Goal: Transaction & Acquisition: Purchase product/service

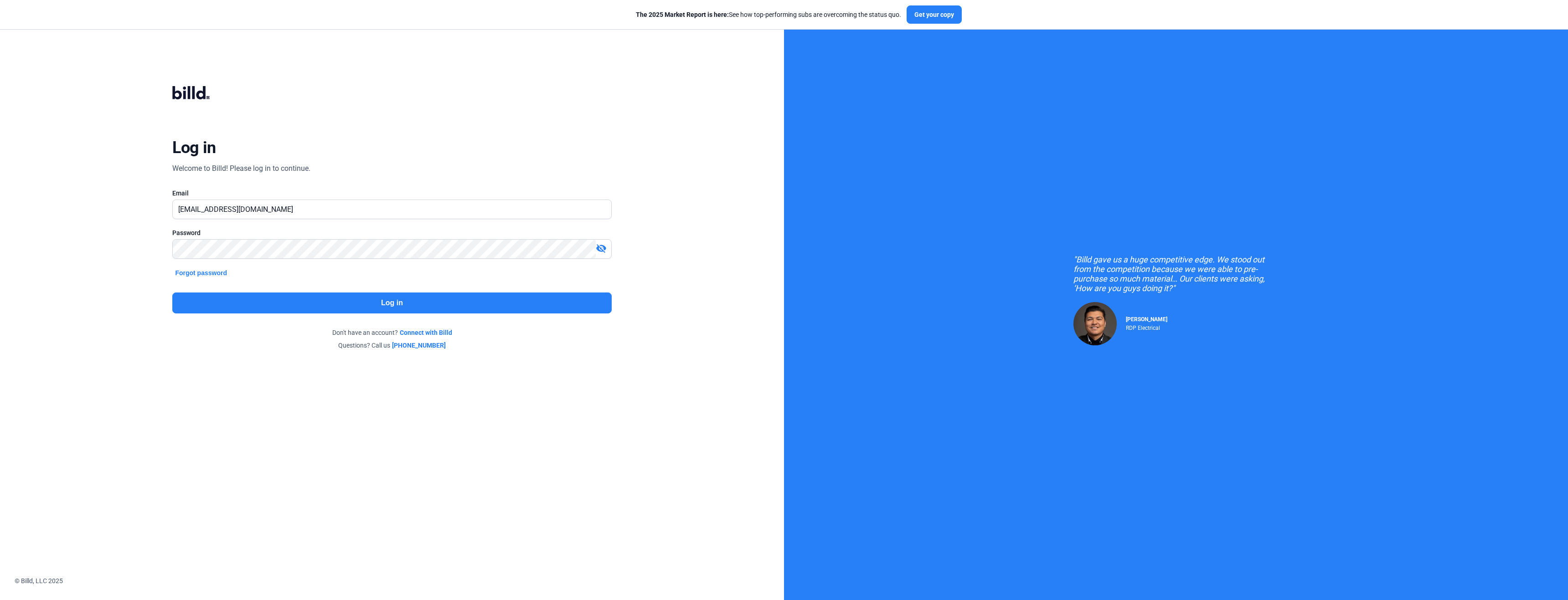
click at [427, 309] on button "Log in" at bounding box center [391, 303] width 439 height 21
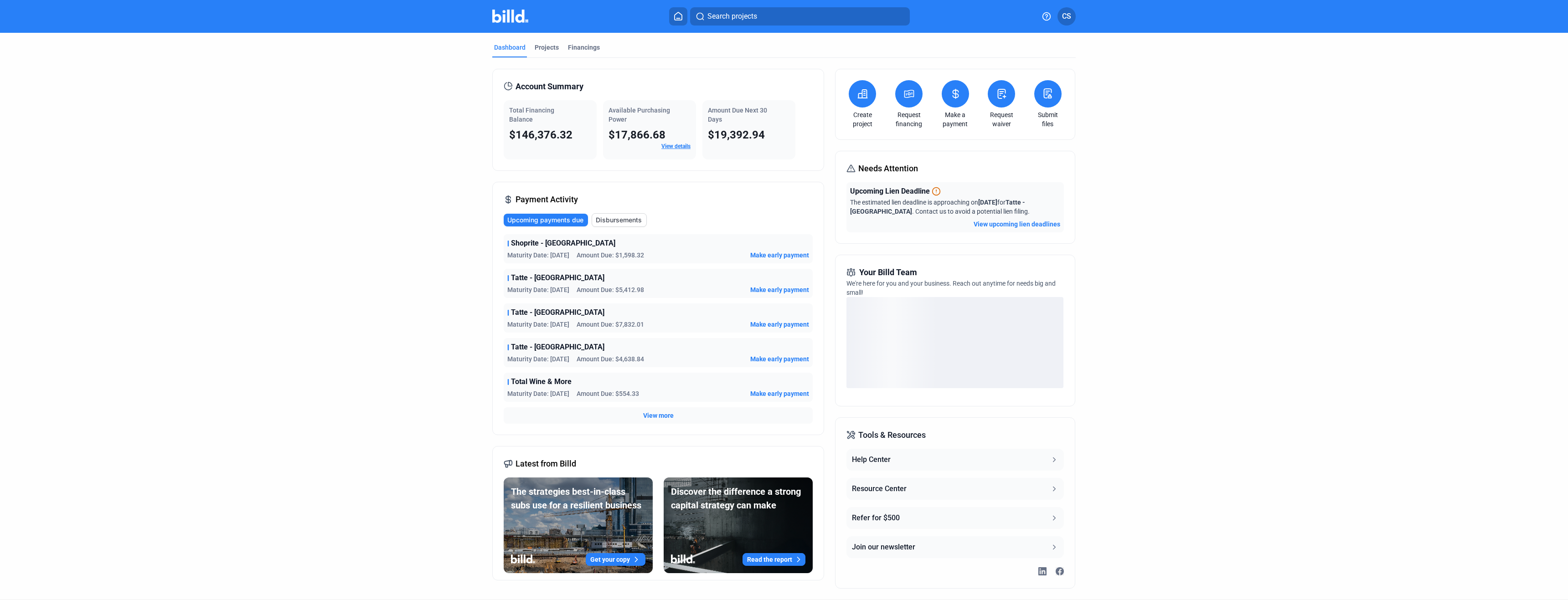
click at [908, 97] on icon at bounding box center [909, 94] width 9 height 7
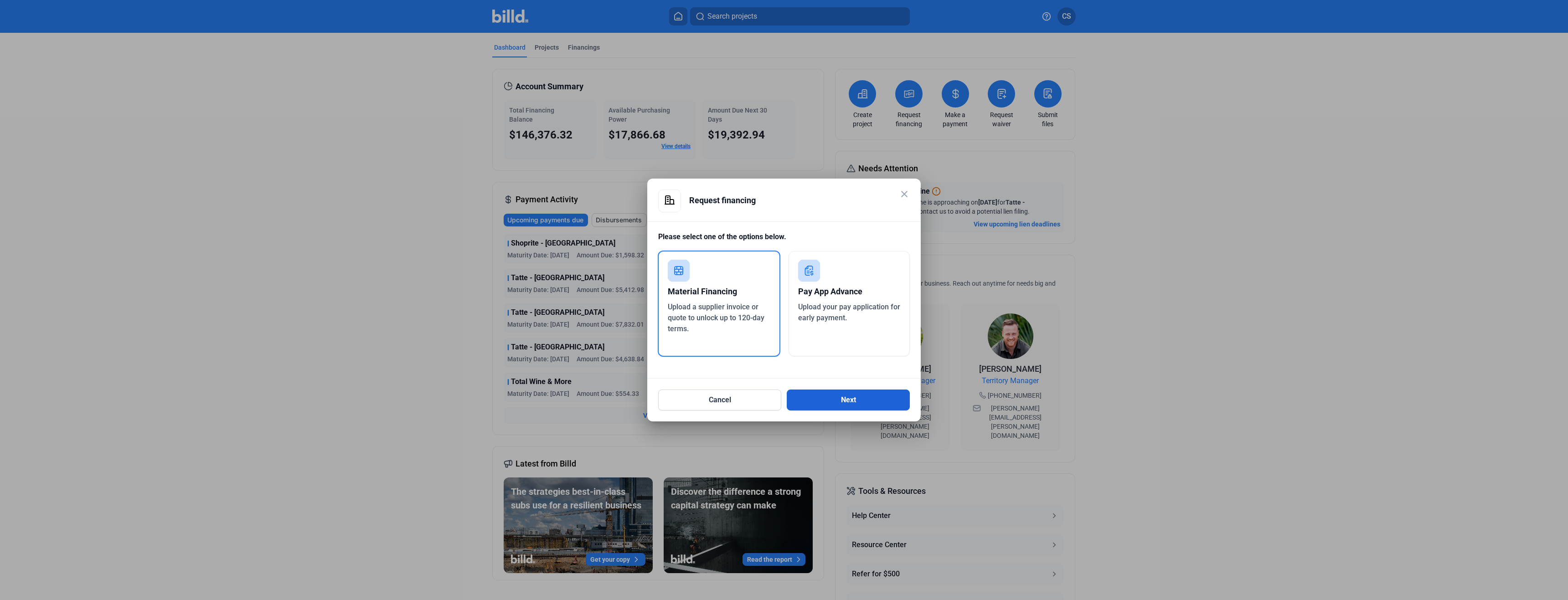
click at [847, 399] on button "Next" at bounding box center [848, 400] width 123 height 21
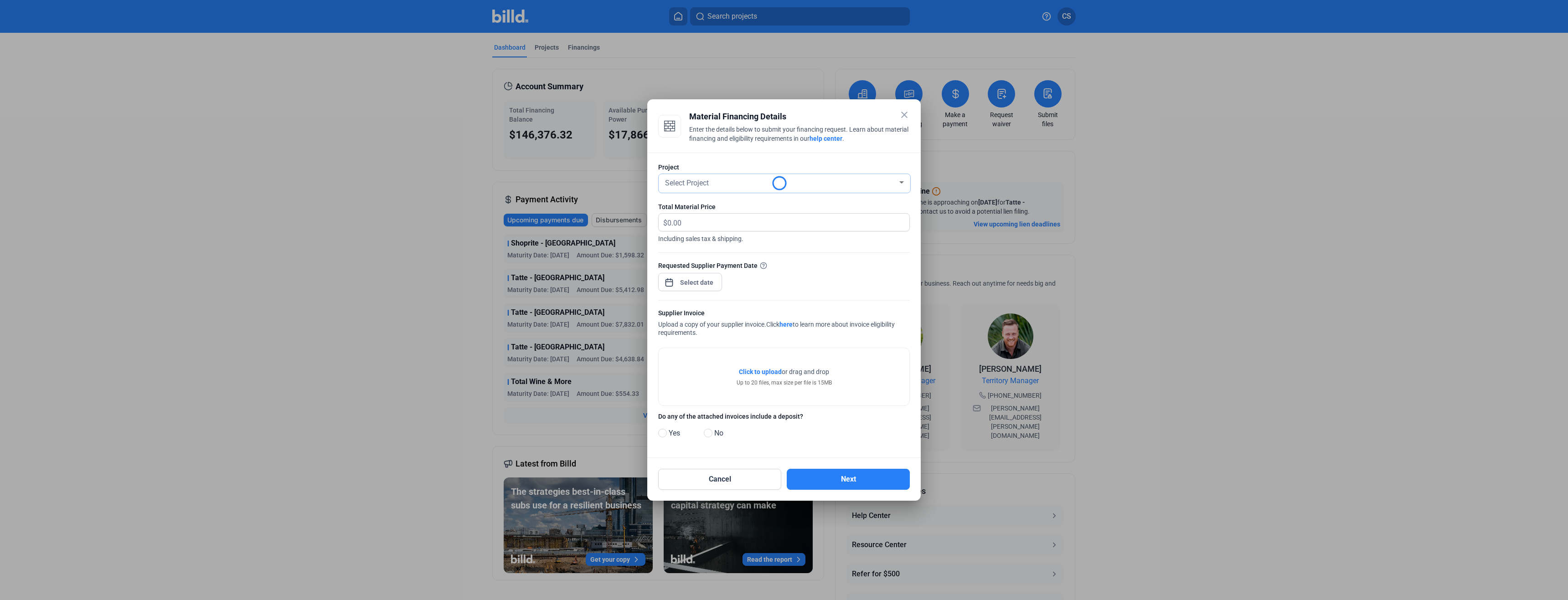
click at [718, 179] on div "Select Project" at bounding box center [780, 182] width 234 height 13
click at [720, 197] on span "Aldi - 312 W43rd" at bounding box center [710, 198] width 53 height 9
click at [697, 218] on input "text" at bounding box center [783, 222] width 231 height 18
click at [802, 221] on input "text" at bounding box center [783, 222] width 231 height 18
type input "33,601.26"
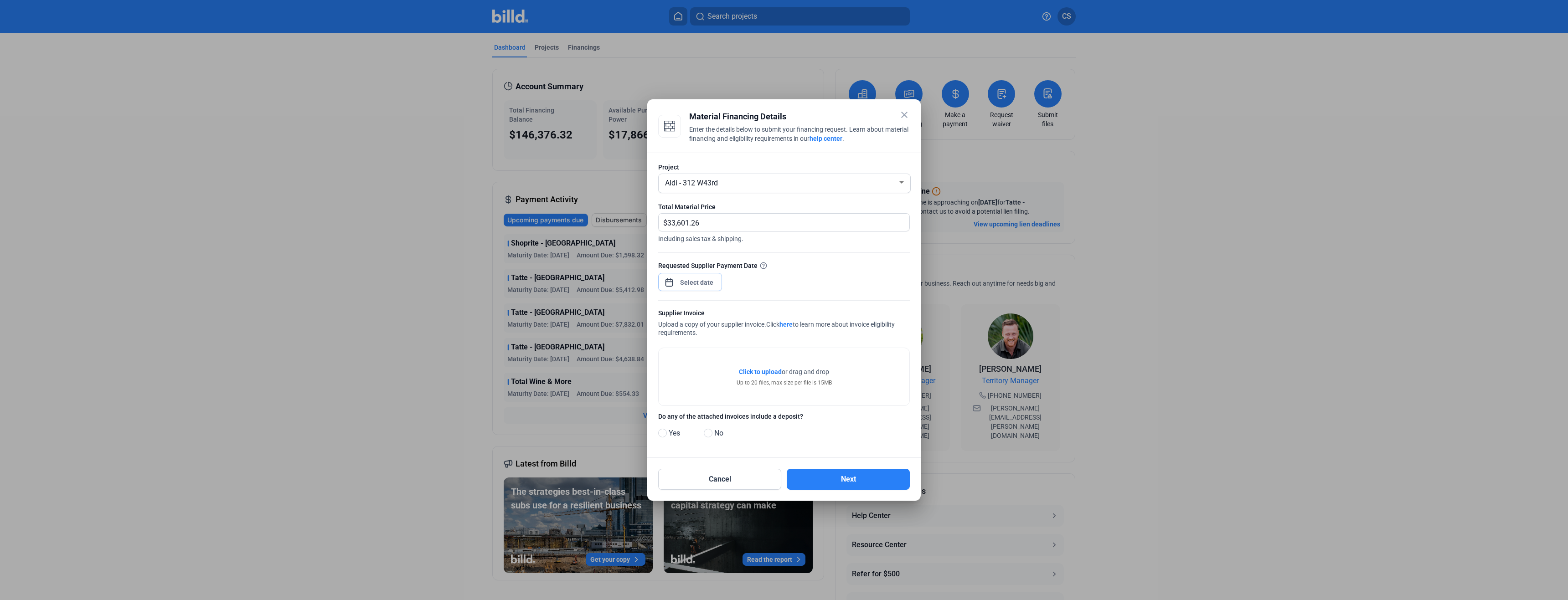
click at [685, 282] on div "close Material Financing Details Enter the details below to submit your financi…" at bounding box center [784, 300] width 1568 height 600
click at [701, 416] on span "25" at bounding box center [696, 415] width 16 height 16
click at [765, 472] on span "Apply" at bounding box center [768, 471] width 16 height 9
type input "[DATE]"
click at [849, 313] on div at bounding box center [784, 300] width 1568 height 600
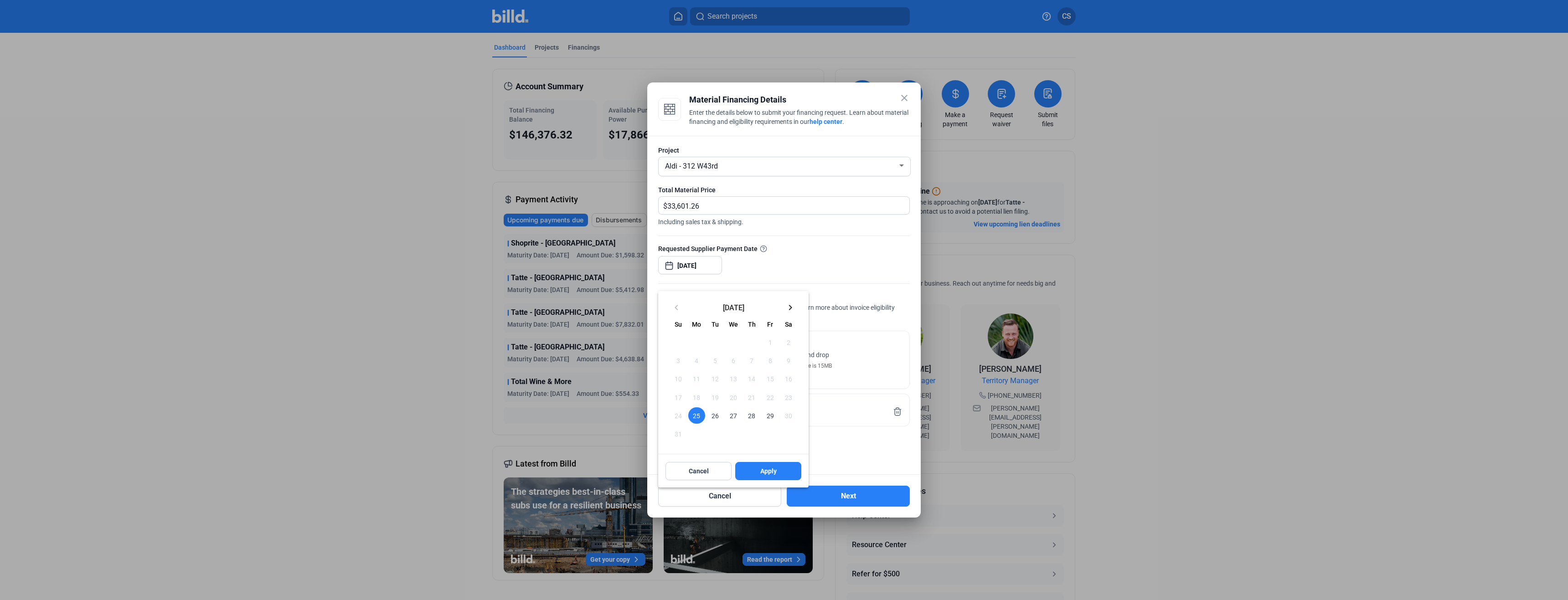
click at [869, 318] on div at bounding box center [784, 300] width 1568 height 600
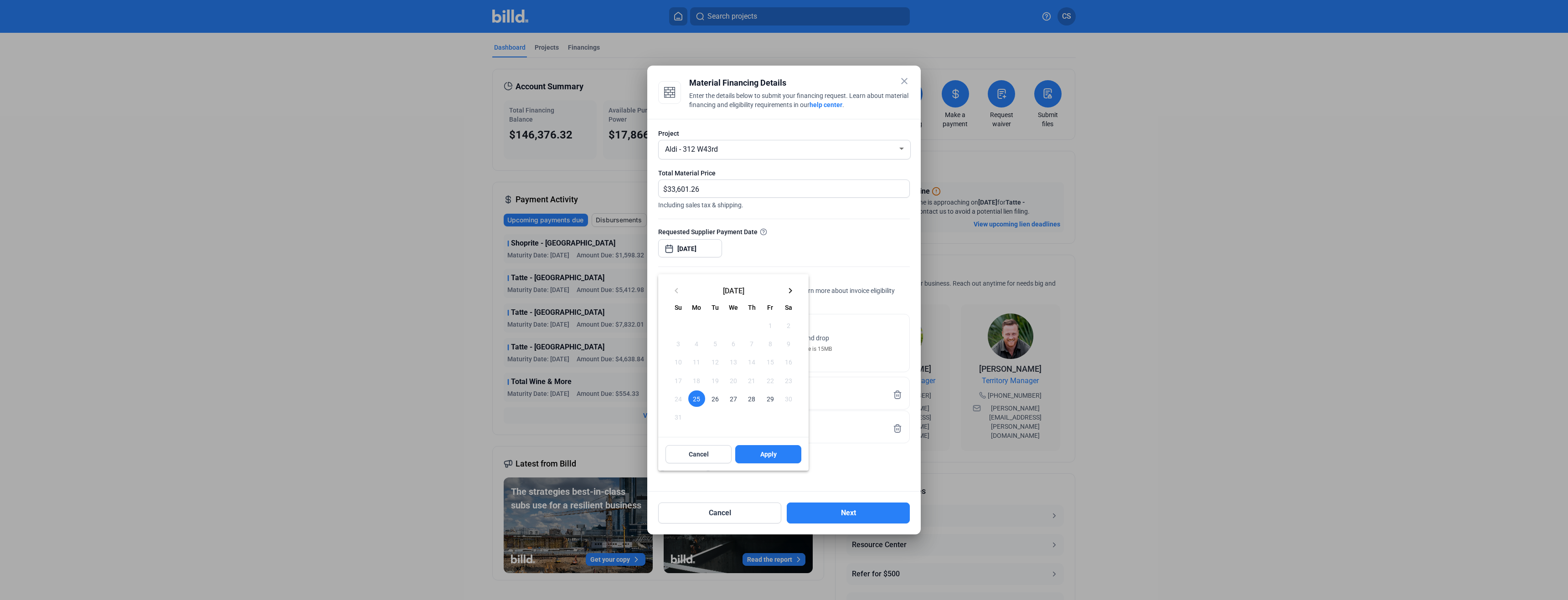
click at [867, 270] on div at bounding box center [784, 300] width 1568 height 600
click at [712, 466] on span at bounding box center [708, 467] width 9 height 9
click at [710, 466] on input "No" at bounding box center [707, 467] width 7 height 7
radio input "true"
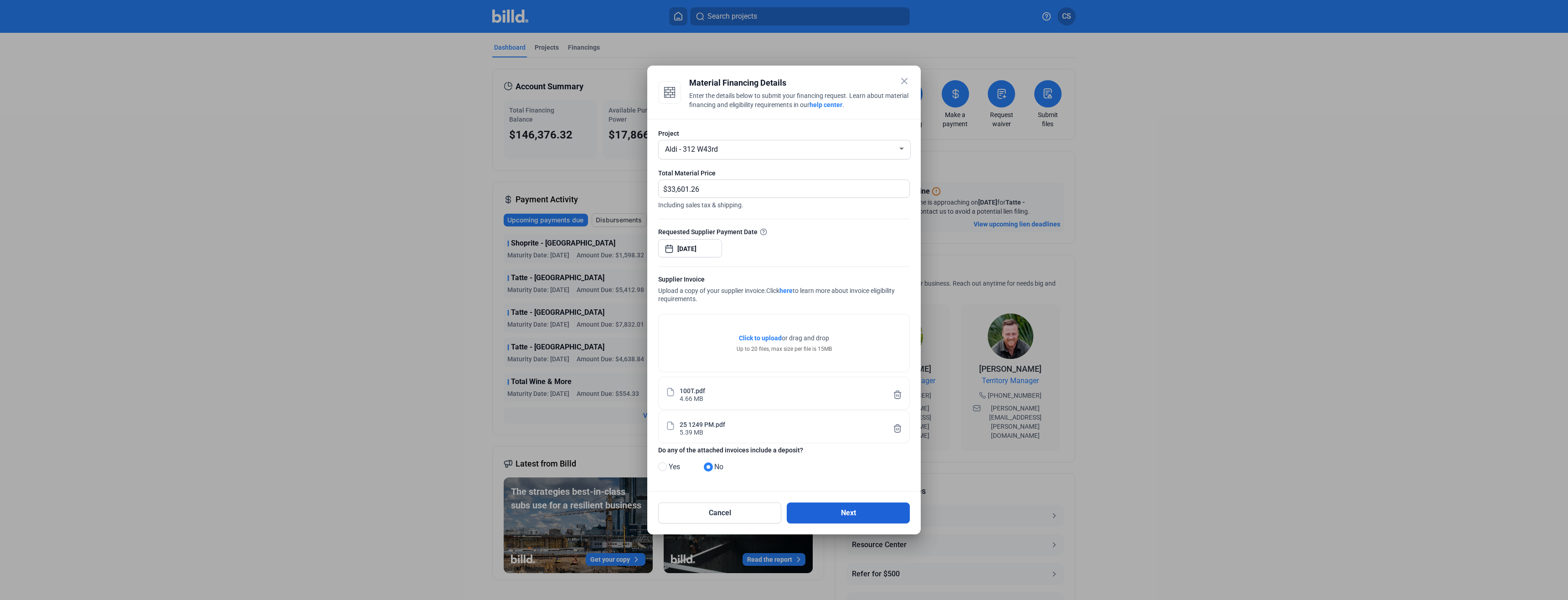
click at [872, 517] on button "Next" at bounding box center [848, 513] width 123 height 21
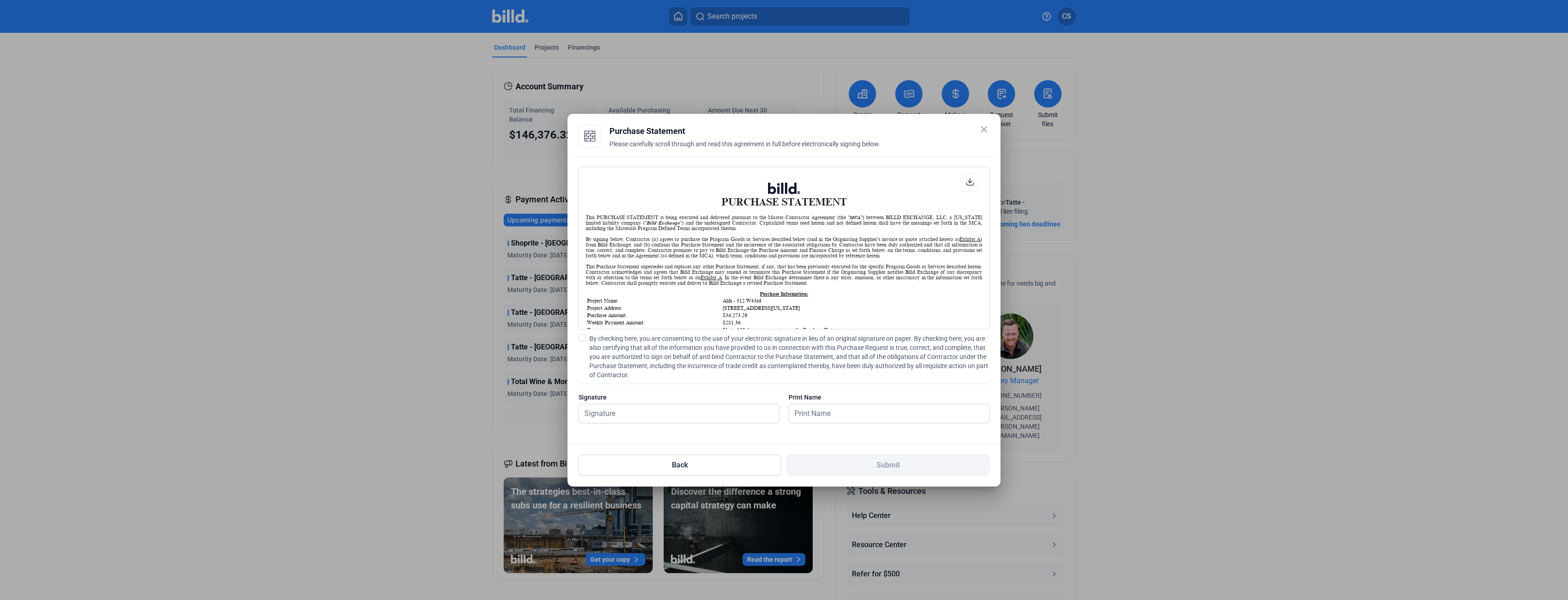
scroll to position [1, 0]
click at [583, 339] on span at bounding box center [582, 338] width 7 height 7
click at [0, 0] on input "By checking here, you are consenting to the use of your electronic signature in…" at bounding box center [0, 0] width 0 height 0
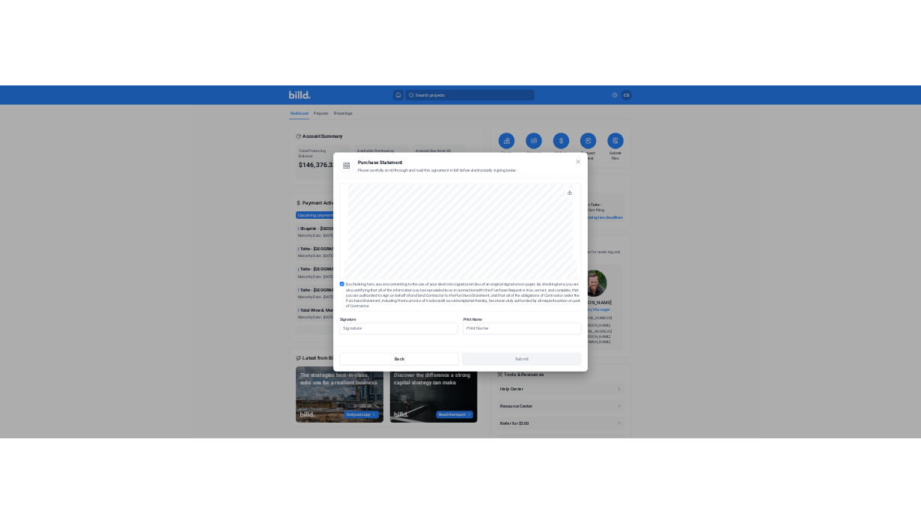
scroll to position [1447, 0]
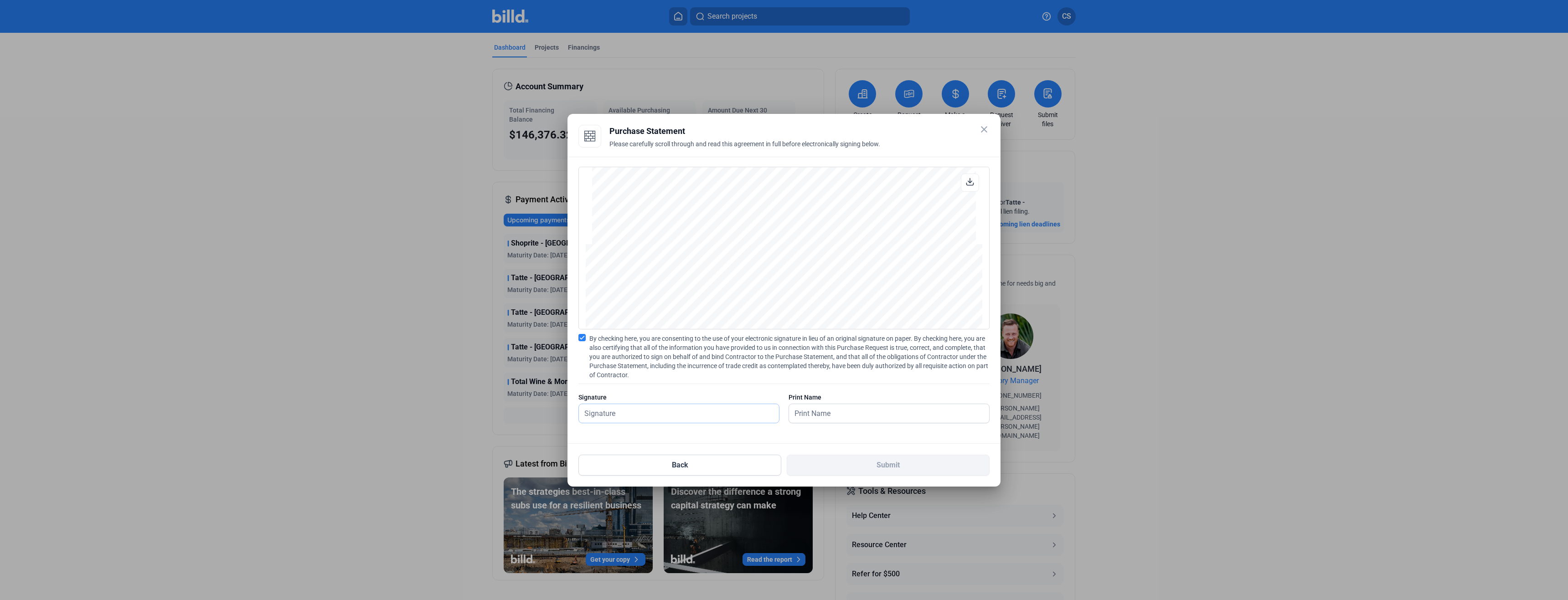
click at [679, 406] on input "text" at bounding box center [679, 413] width 200 height 19
type input "[PERSON_NAME]."
click at [861, 458] on button "Submit" at bounding box center [887, 465] width 203 height 21
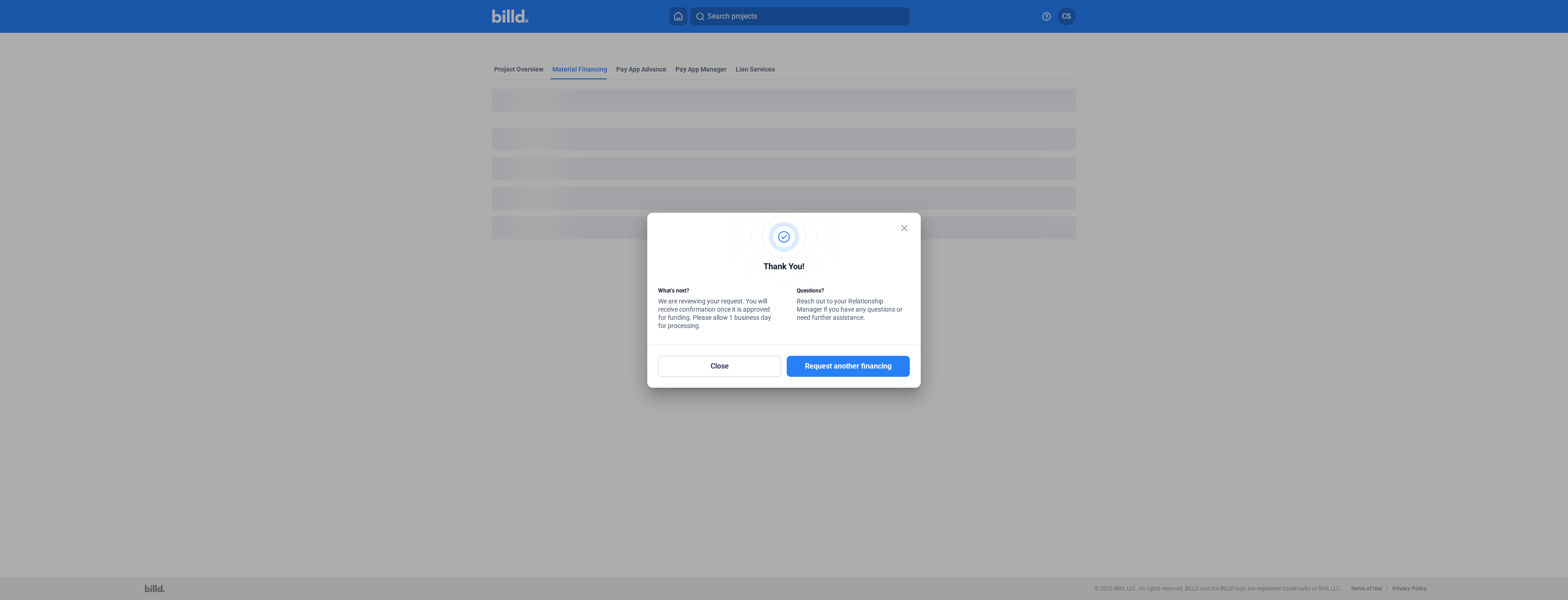
click at [906, 226] on mat-icon "close" at bounding box center [905, 228] width 11 height 11
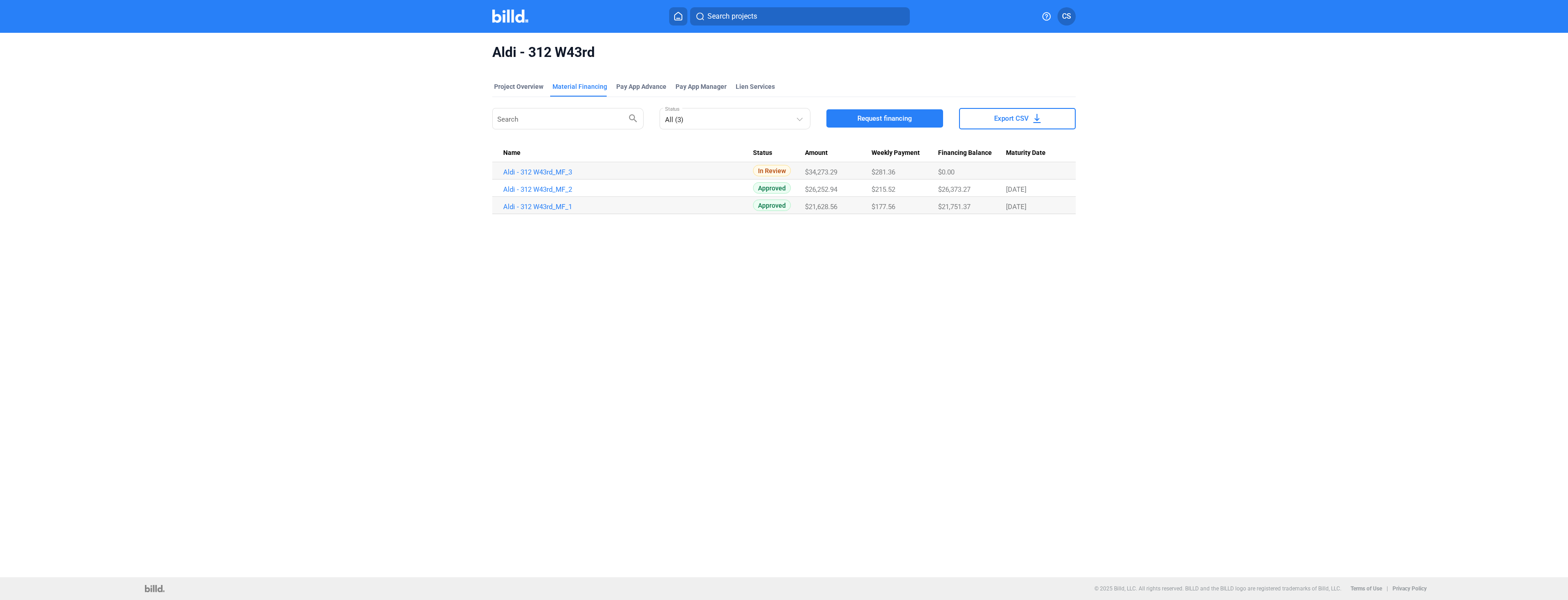
drag, startPoint x: 938, startPoint y: 369, endPoint x: 562, endPoint y: 133, distance: 443.9
click at [938, 370] on div "Aldi - 312 W43rd Project Overview Material Financing Pay App Advance Pay App Ma…" at bounding box center [784, 305] width 1568 height 545
click at [533, 88] on div "Project Overview" at bounding box center [519, 86] width 49 height 9
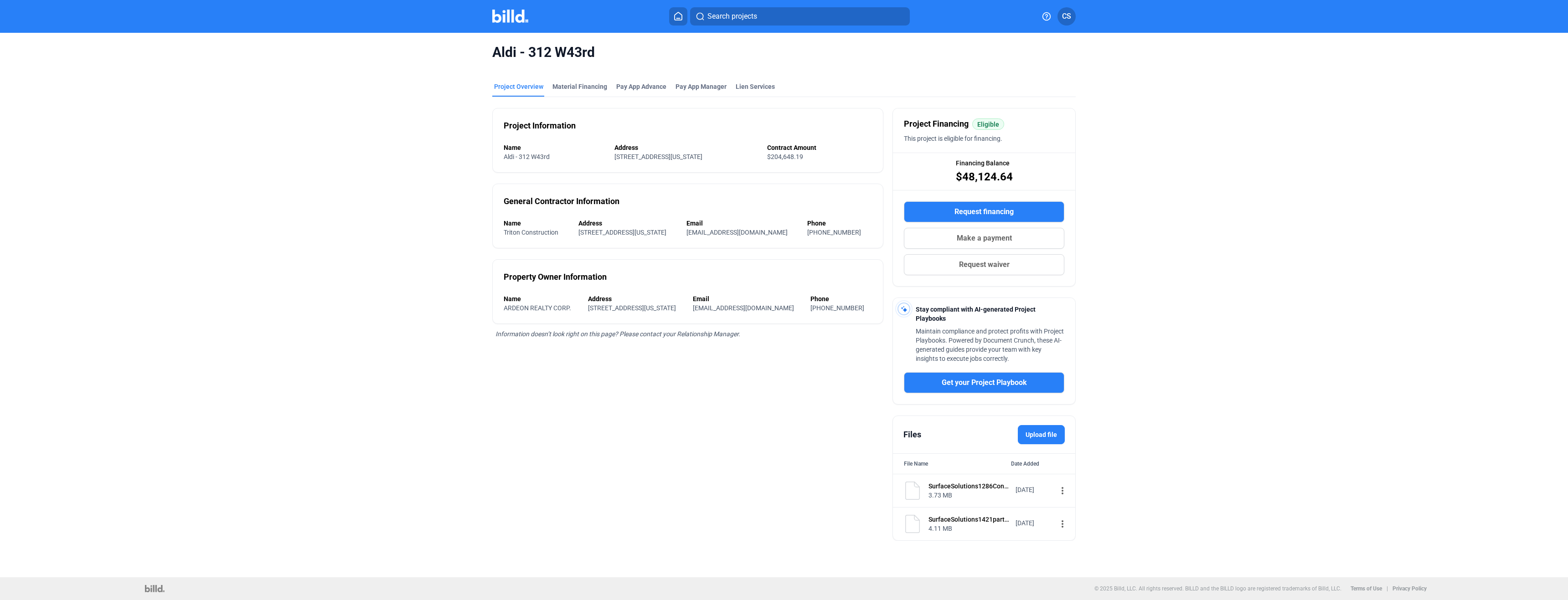
drag, startPoint x: 981, startPoint y: 178, endPoint x: 1019, endPoint y: 173, distance: 38.3
click at [1019, 173] on div "Financing Balance $48,124.64" at bounding box center [984, 172] width 183 height 37
drag, startPoint x: 1019, startPoint y: 173, endPoint x: 997, endPoint y: 175, distance: 22.1
click at [997, 175] on span "$48,124.64" at bounding box center [984, 177] width 57 height 15
click at [515, 14] on img at bounding box center [510, 16] width 36 height 13
